Goal: Task Accomplishment & Management: Use online tool/utility

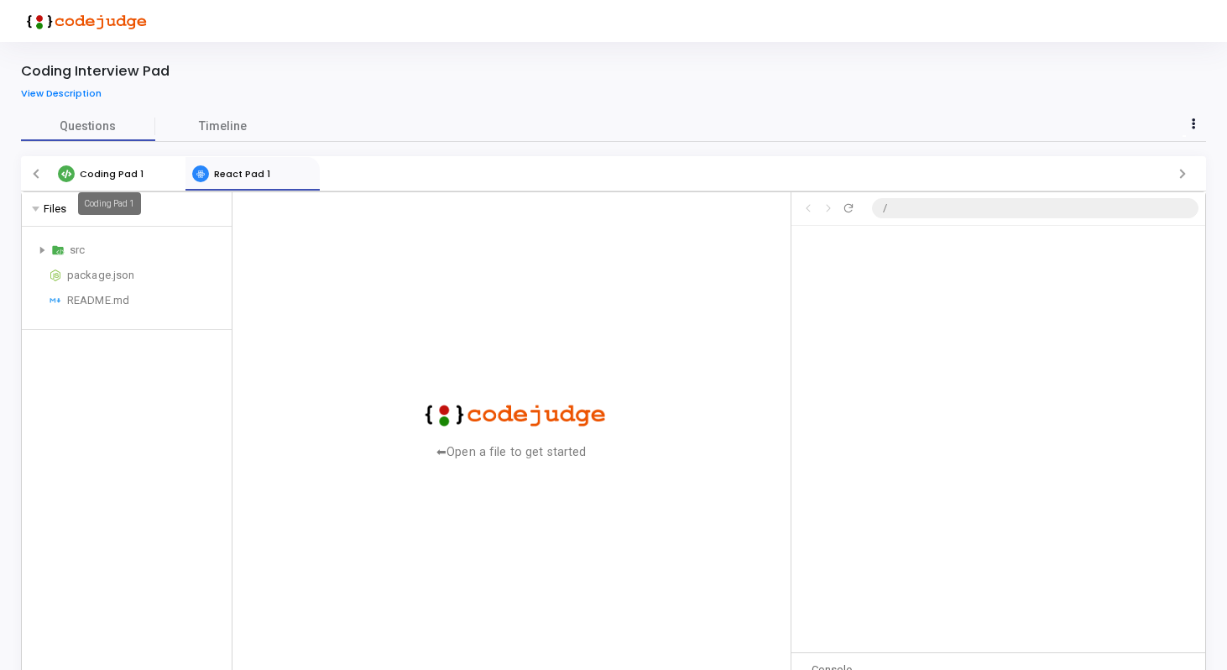
click at [103, 174] on span "Coding Pad 1" at bounding box center [112, 173] width 64 height 13
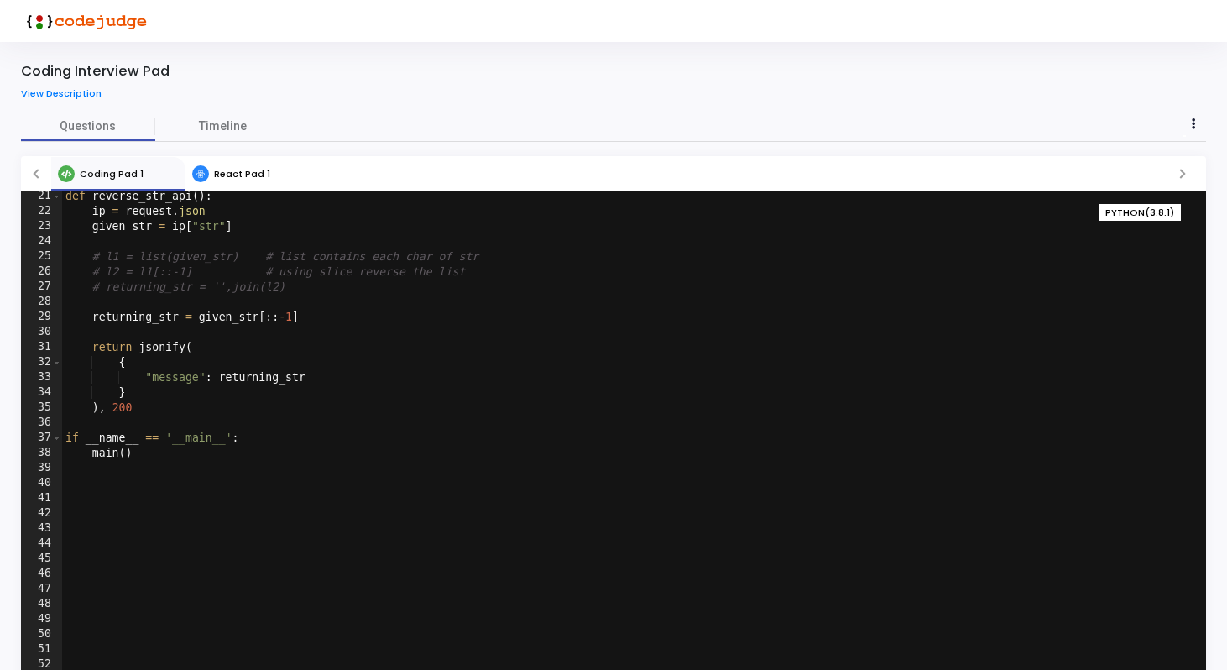
scroll to position [56, 0]
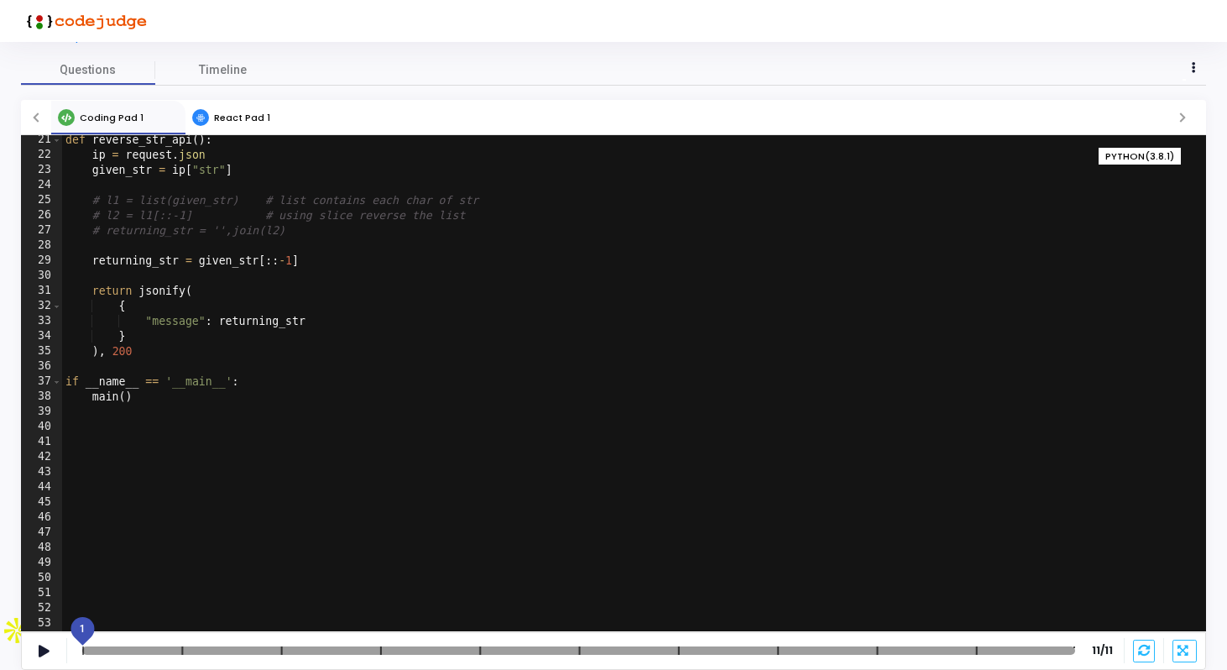
drag, startPoint x: 107, startPoint y: 651, endPoint x: 78, endPoint y: 651, distance: 28.5
click at [78, 651] on div at bounding box center [529, 650] width 993 height 8
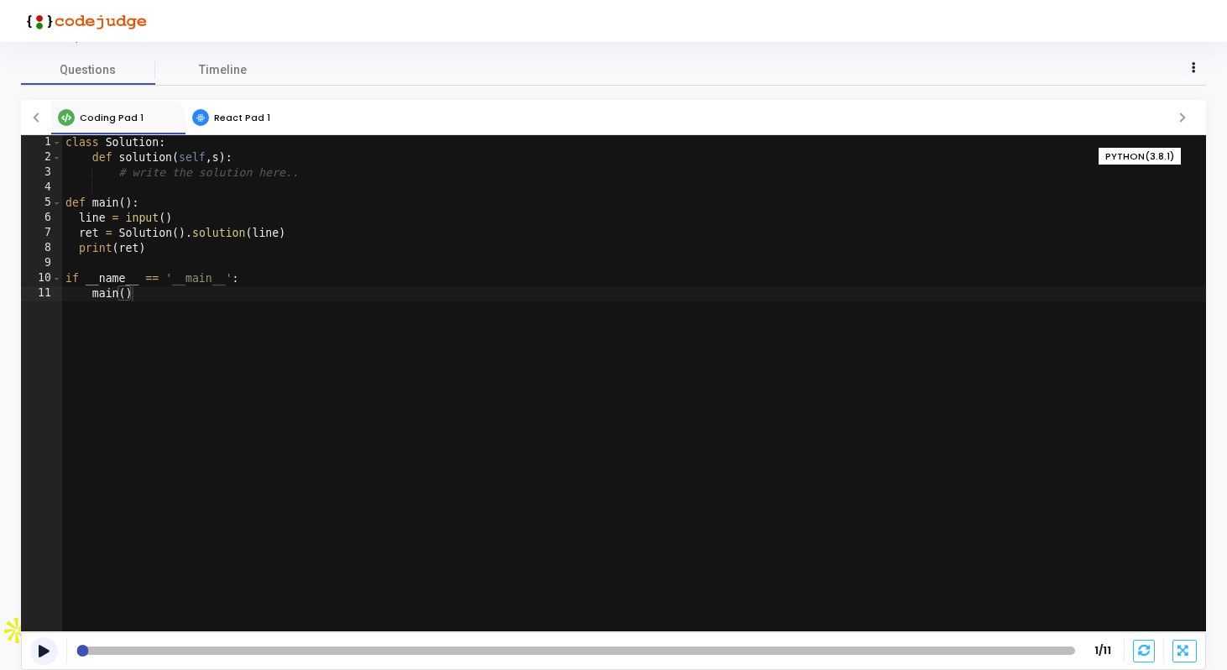
click at [50, 649] on button at bounding box center [44, 651] width 28 height 28
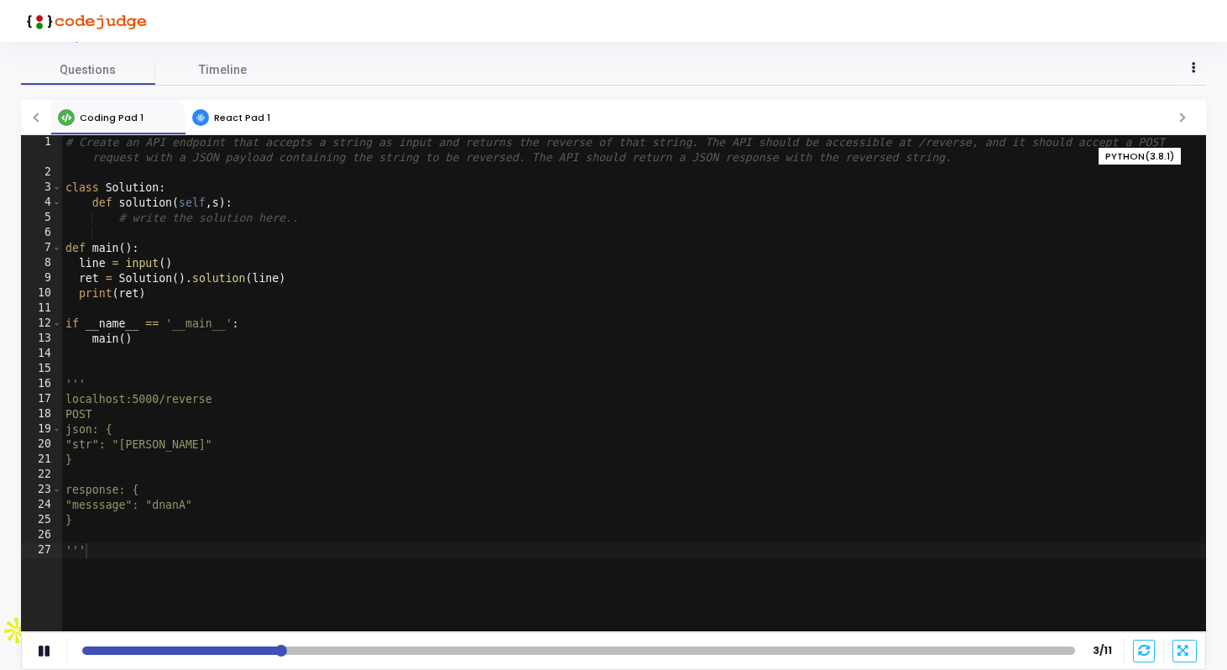
scroll to position [3, 0]
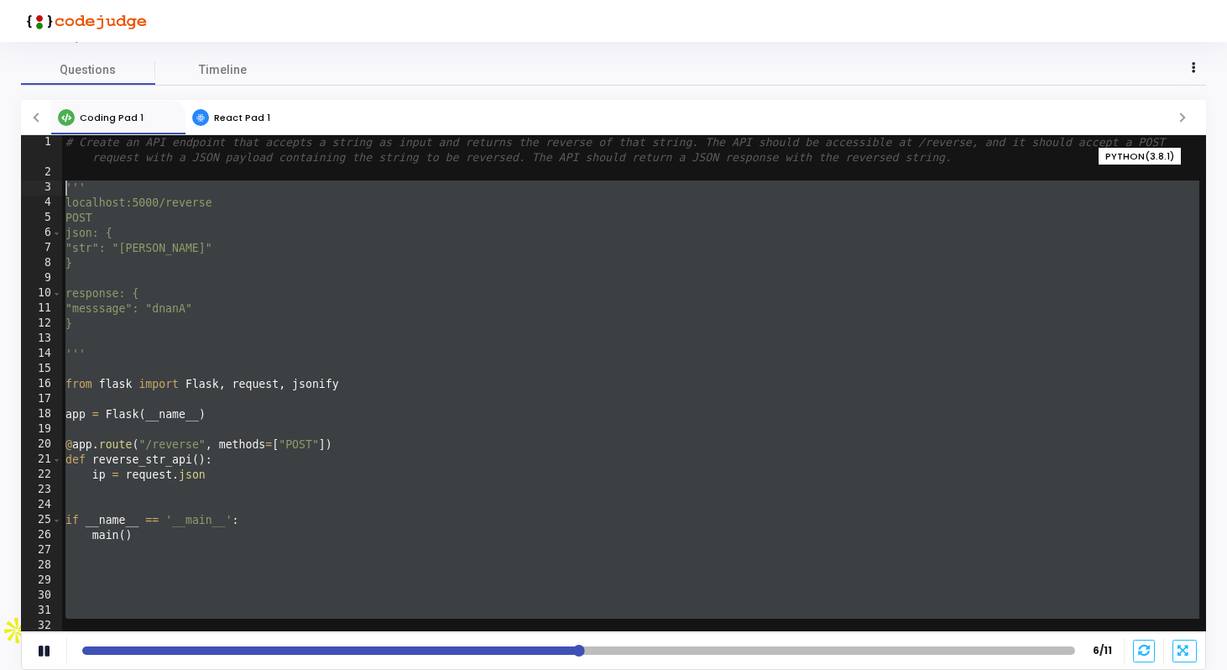
drag, startPoint x: 70, startPoint y: 206, endPoint x: 66, endPoint y: 181, distance: 25.4
click at [66, 181] on div "# Create an API endpoint that accepts a string as input and returns the reverse…" at bounding box center [630, 405] width 1137 height 541
type textarea "''' localhost:5000/reverse"
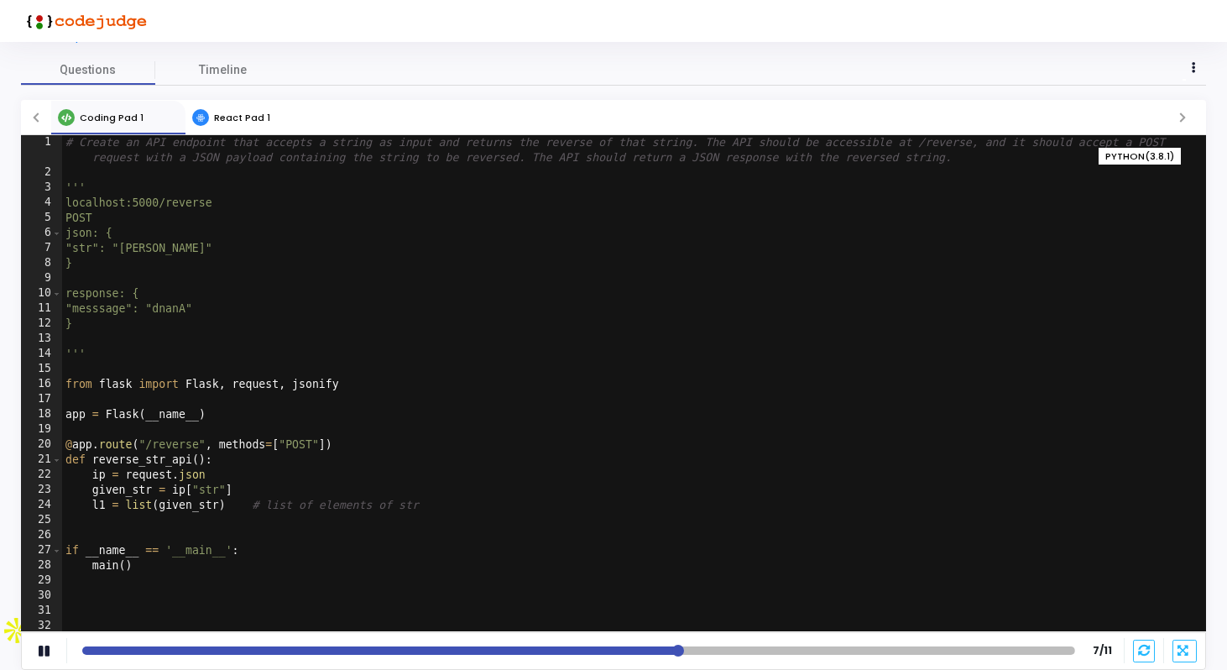
click at [323, 168] on div "# Create an API endpoint that accepts a string as input and returns the reverse…" at bounding box center [630, 405] width 1137 height 541
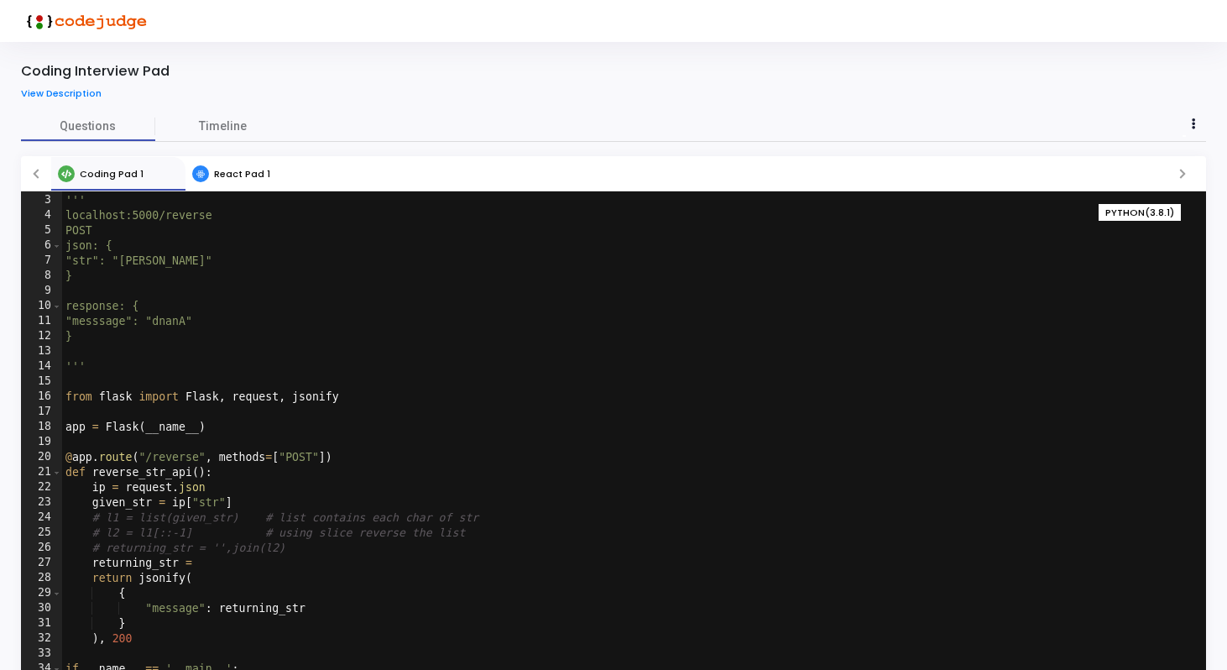
scroll to position [48, 0]
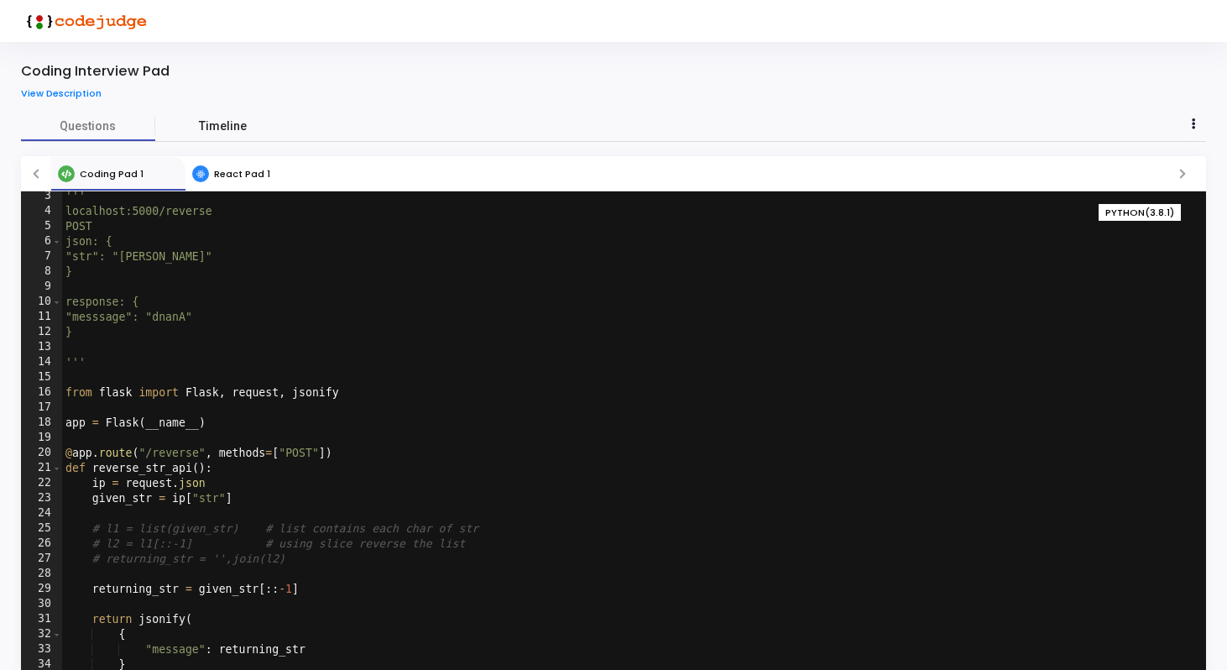
click at [229, 126] on span "Timeline" at bounding box center [223, 126] width 48 height 18
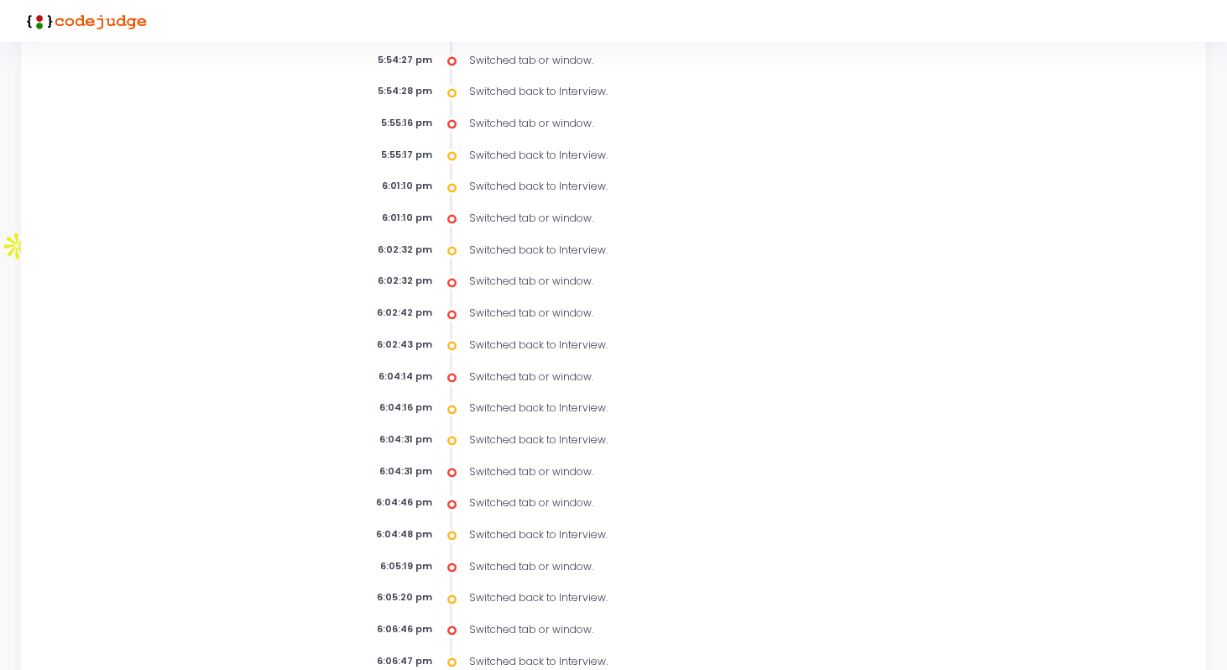
scroll to position [0, 0]
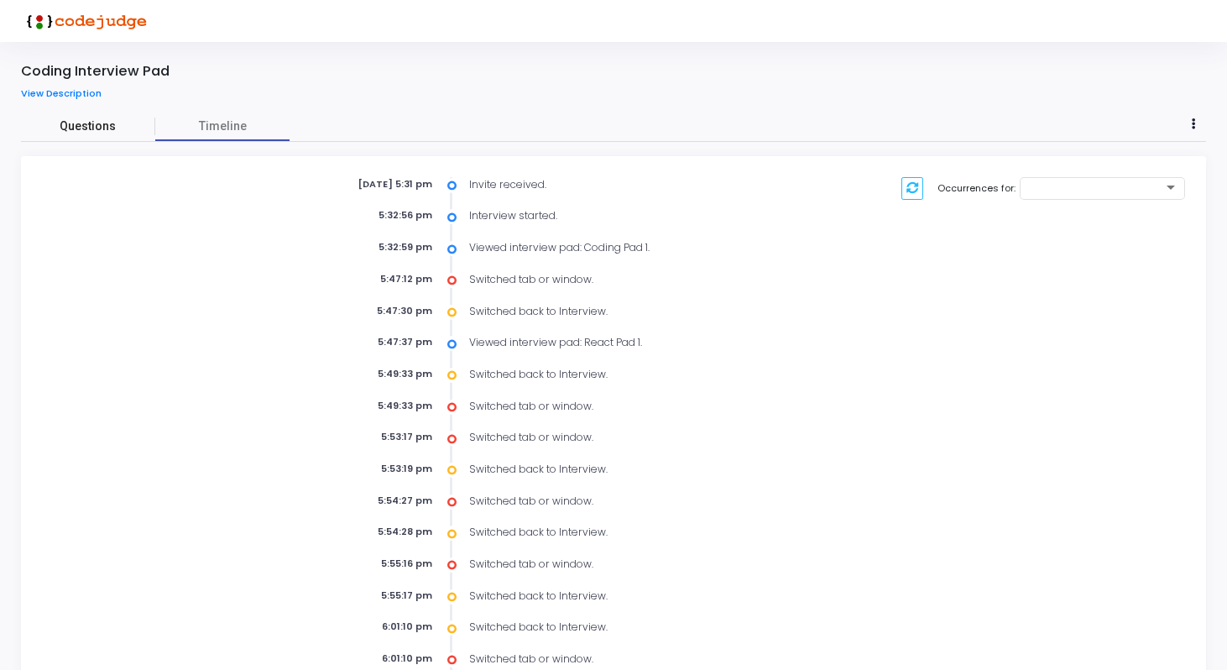
click at [91, 128] on span "Questions" at bounding box center [88, 126] width 134 height 18
